Goal: Task Accomplishment & Management: Manage account settings

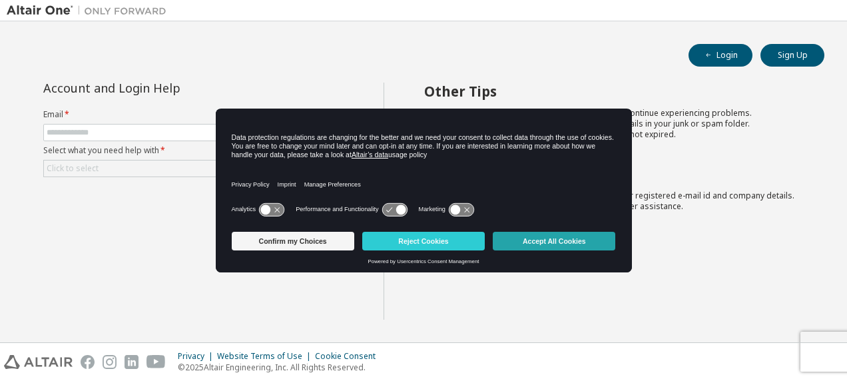
click at [533, 231] on div "Confirm my Choices Reject Cookies Accept All Cookies" at bounding box center [424, 243] width 384 height 32
click at [308, 231] on div "Confirm my Choices Reject Cookies Accept All Cookies" at bounding box center [424, 243] width 384 height 32
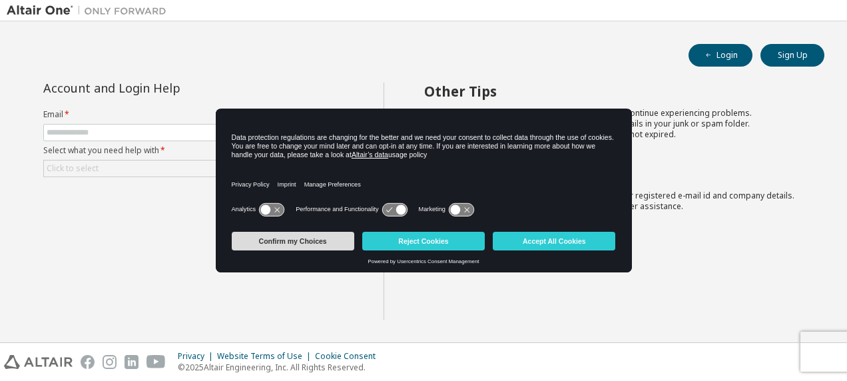
click at [309, 239] on button "Confirm my Choices" at bounding box center [293, 241] width 123 height 19
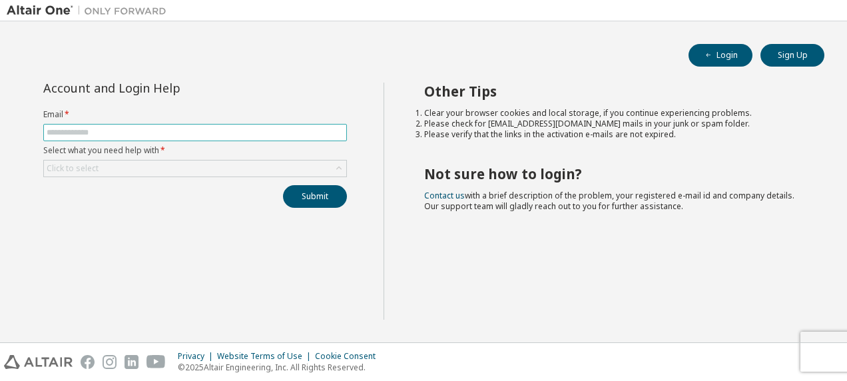
click at [195, 130] on input "text" at bounding box center [195, 132] width 297 height 11
type input "**********"
click at [179, 165] on div "Click to select" at bounding box center [195, 169] width 302 height 16
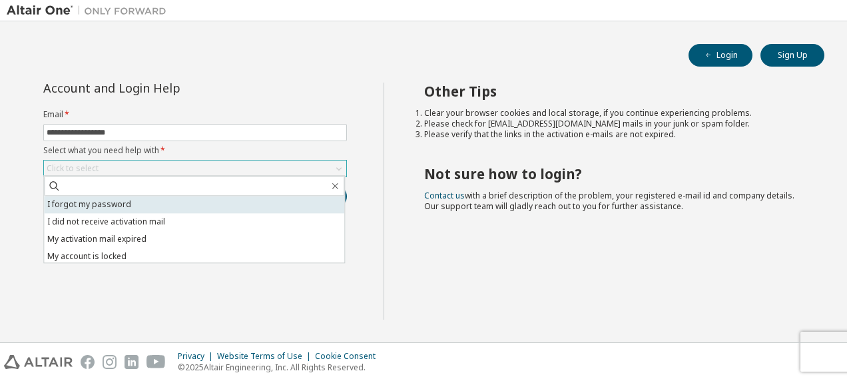
click at [158, 205] on li "I forgot my password" at bounding box center [194, 204] width 300 height 17
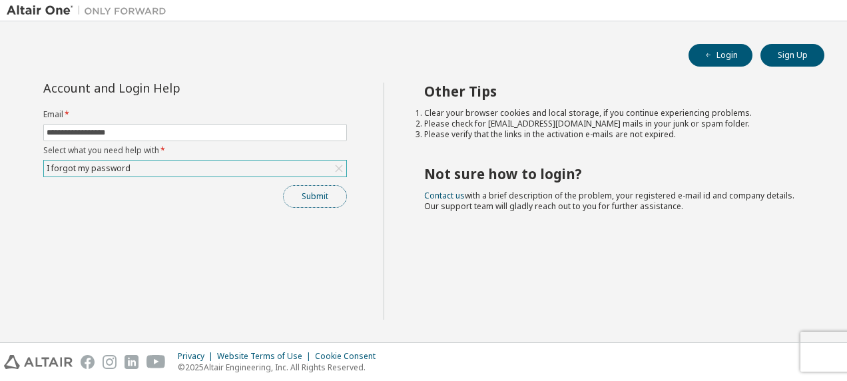
click at [334, 197] on button "Submit" at bounding box center [315, 196] width 64 height 23
